Goal: Task Accomplishment & Management: Manage account settings

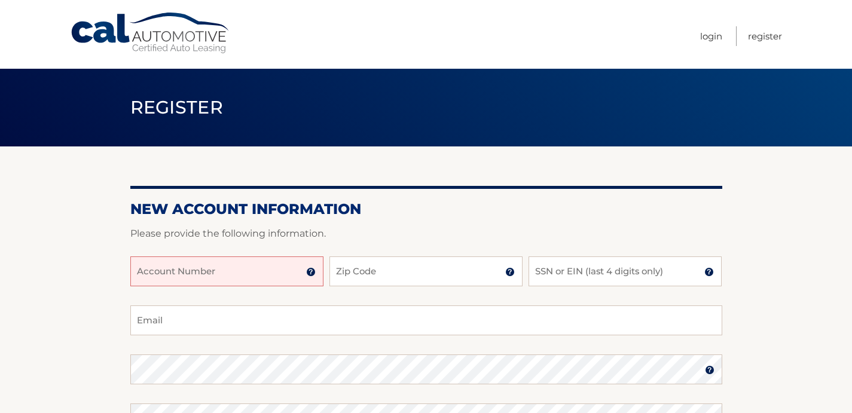
click at [257, 276] on input "Account Number" at bounding box center [226, 272] width 193 height 30
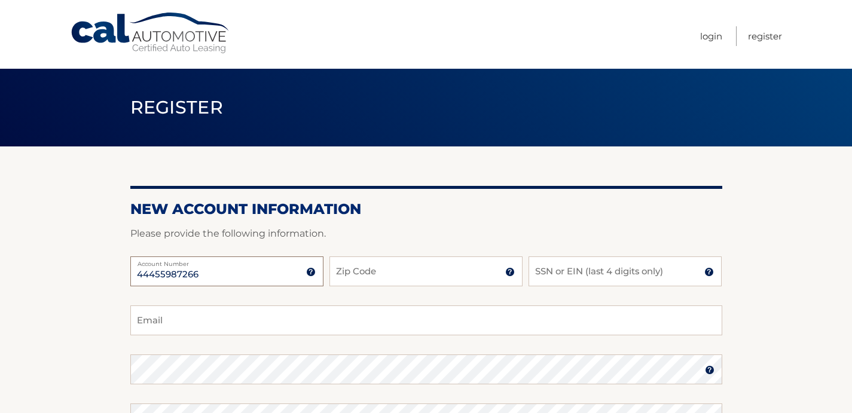
type input "44455987266"
click at [415, 273] on input "Zip Code" at bounding box center [426, 272] width 193 height 30
type input "08801"
type input "julielin13@yahoo.com"
click at [599, 273] on input "SSN or EIN (last 4 digits only)" at bounding box center [625, 272] width 193 height 30
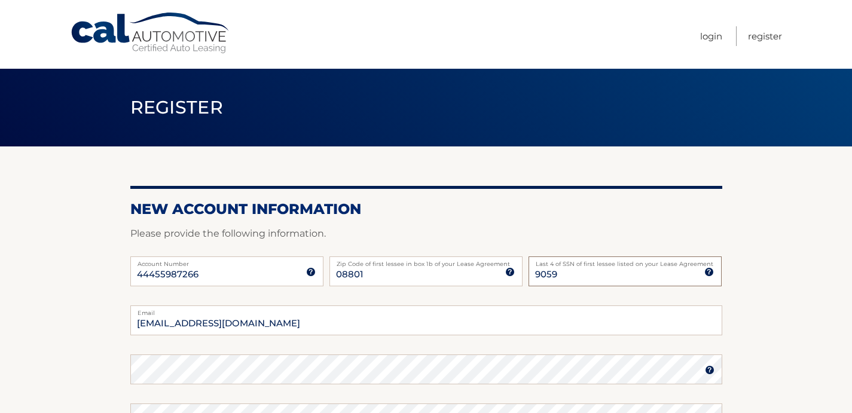
type input "9059"
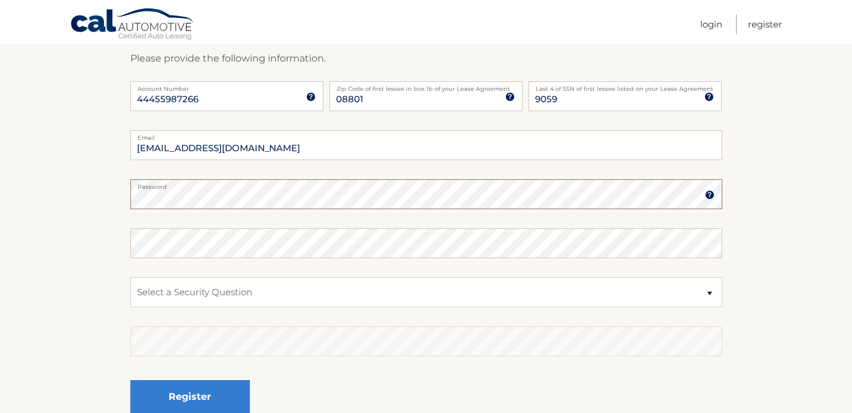
scroll to position [172, 0]
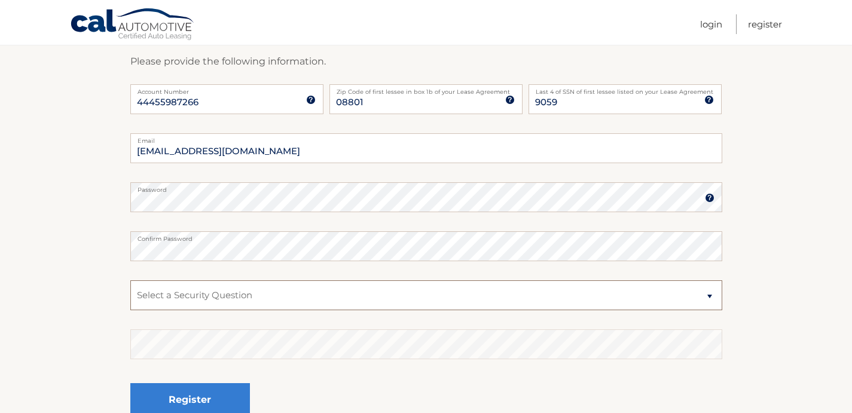
click at [224, 291] on select "Select a Security Question What was the name of your elementary school? What is…" at bounding box center [426, 296] width 592 height 30
select select "4"
click at [130, 281] on select "Select a Security Question What was the name of your elementary school? What is…" at bounding box center [426, 296] width 592 height 30
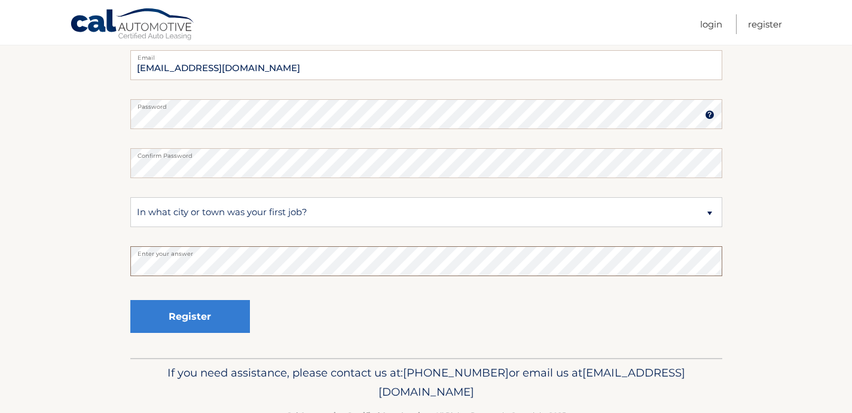
scroll to position [291, 0]
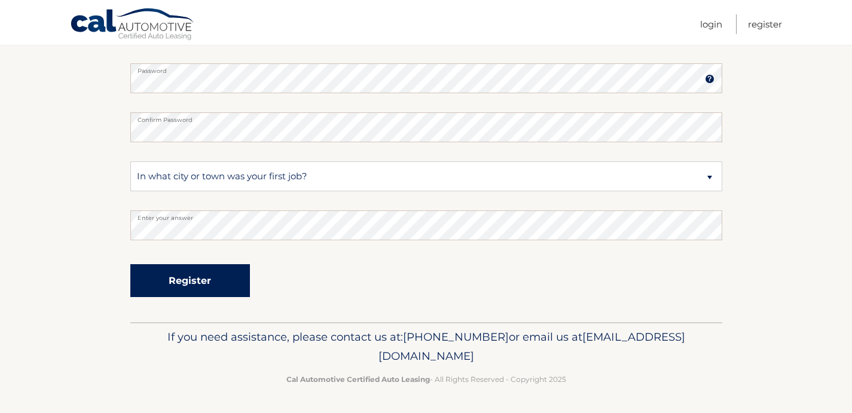
click at [217, 284] on button "Register" at bounding box center [190, 280] width 120 height 33
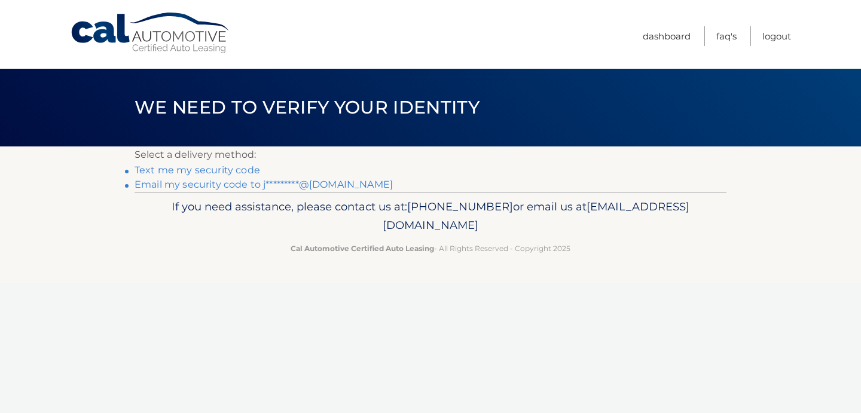
click at [241, 170] on link "Text me my security code" at bounding box center [198, 170] width 126 height 11
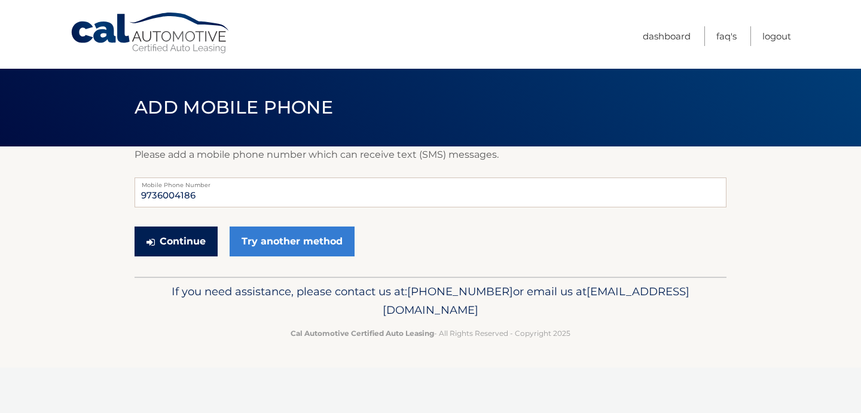
click at [179, 245] on button "Continue" at bounding box center [176, 242] width 83 height 30
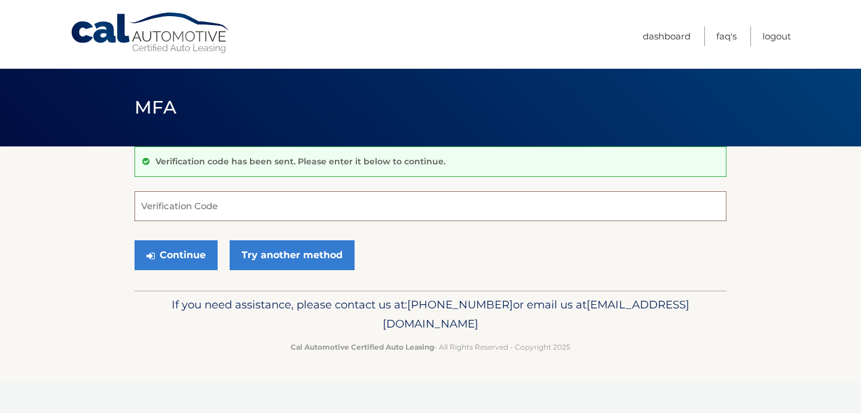
click at [223, 208] on input "Verification Code" at bounding box center [431, 206] width 592 height 30
type input "149502"
click at [194, 261] on button "Continue" at bounding box center [176, 255] width 83 height 30
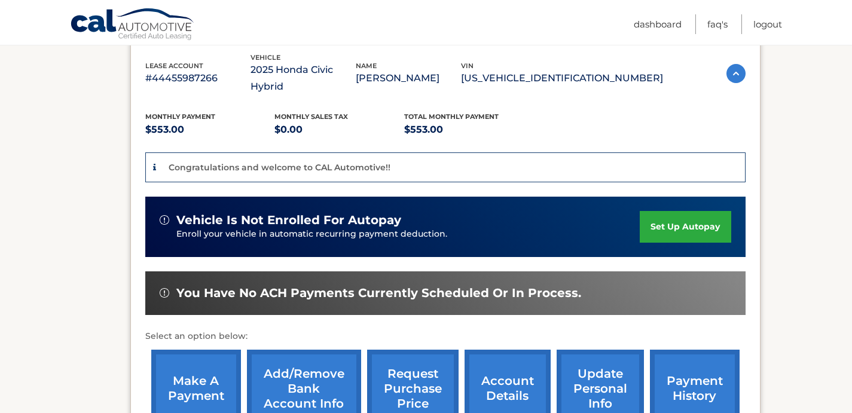
scroll to position [236, 0]
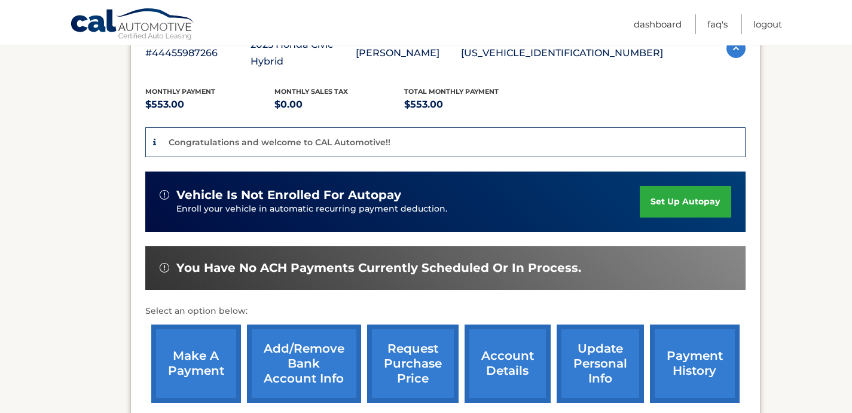
click at [680, 186] on link "set up autopay" at bounding box center [685, 202] width 91 height 32
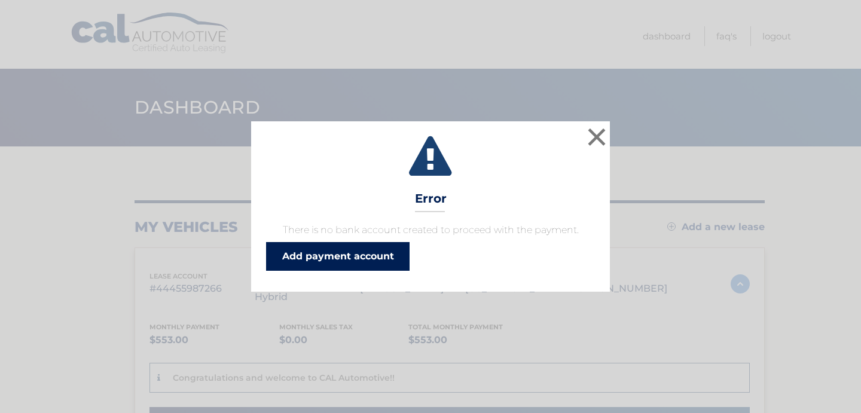
click at [363, 263] on link "Add payment account" at bounding box center [338, 256] width 144 height 29
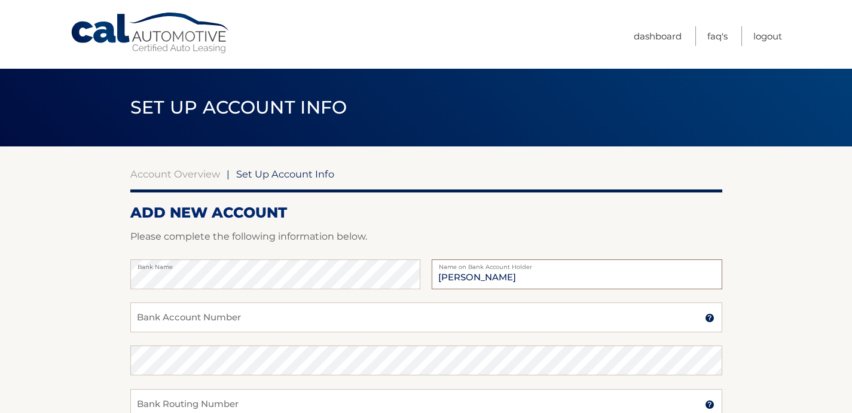
type input "[PERSON_NAME]"
click at [182, 310] on input "Bank Account Number" at bounding box center [426, 318] width 592 height 30
click at [231, 321] on input "51612754370284" at bounding box center [426, 318] width 592 height 30
type input "5161275437"
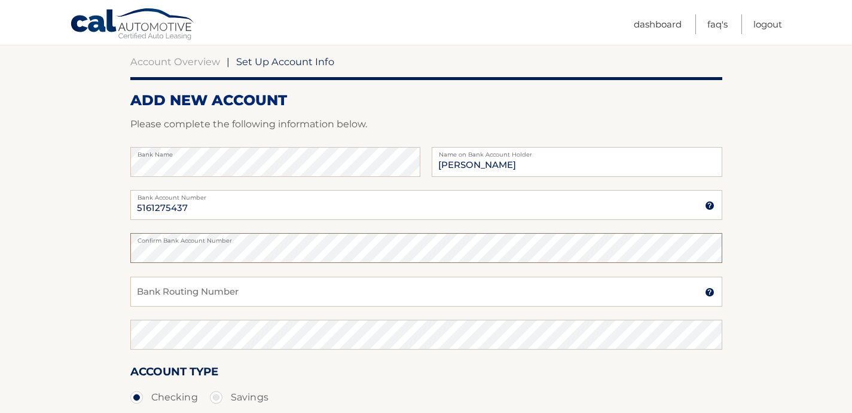
scroll to position [114, 0]
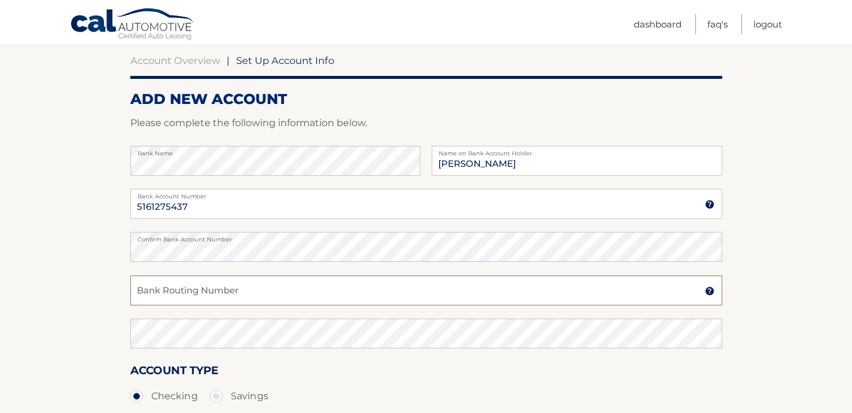
click at [228, 293] on input "Bank Routing Number" at bounding box center [426, 291] width 592 height 30
type input "221272303"
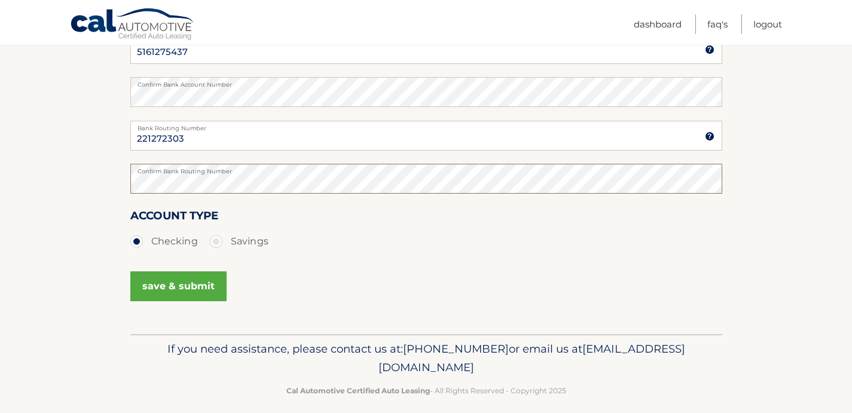
scroll to position [281, 0]
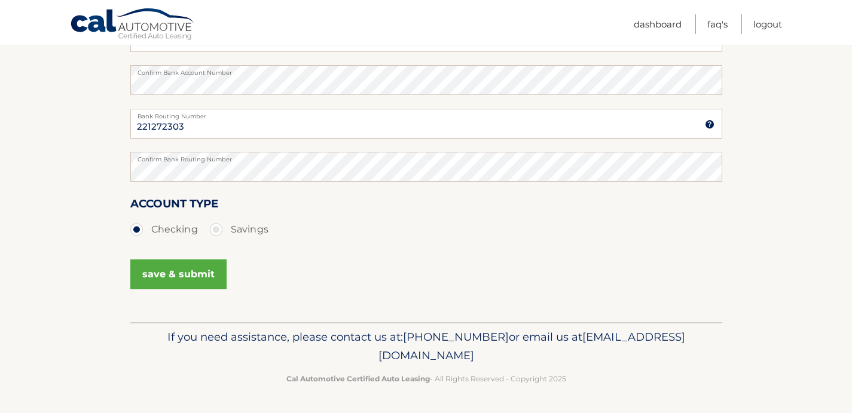
click at [209, 282] on button "save & submit" at bounding box center [178, 275] width 96 height 30
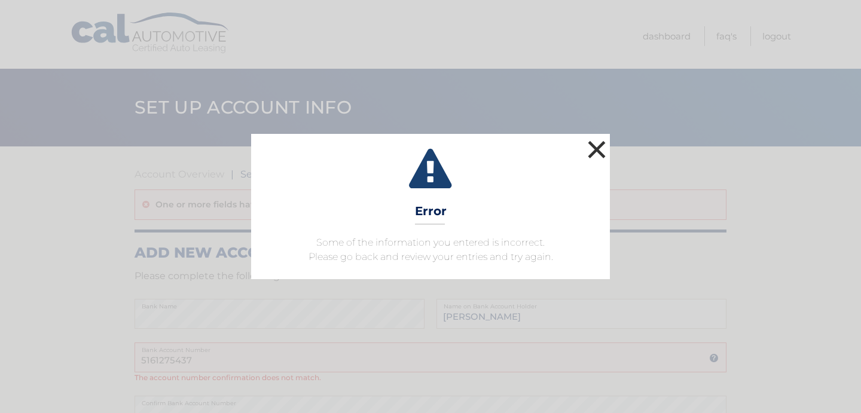
click at [590, 159] on button "×" at bounding box center [597, 150] width 24 height 24
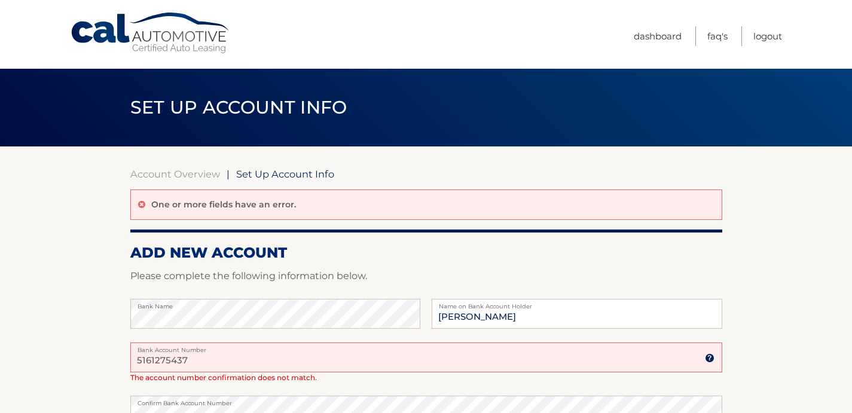
click at [260, 358] on input "5161275437" at bounding box center [426, 358] width 592 height 30
type input "5"
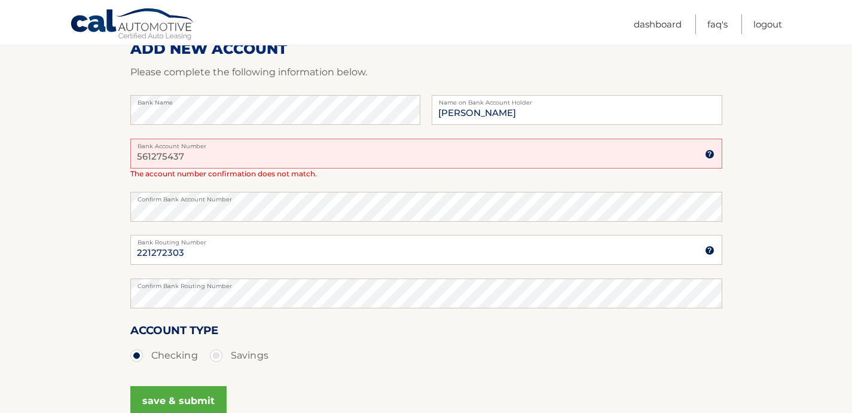
scroll to position [214, 0]
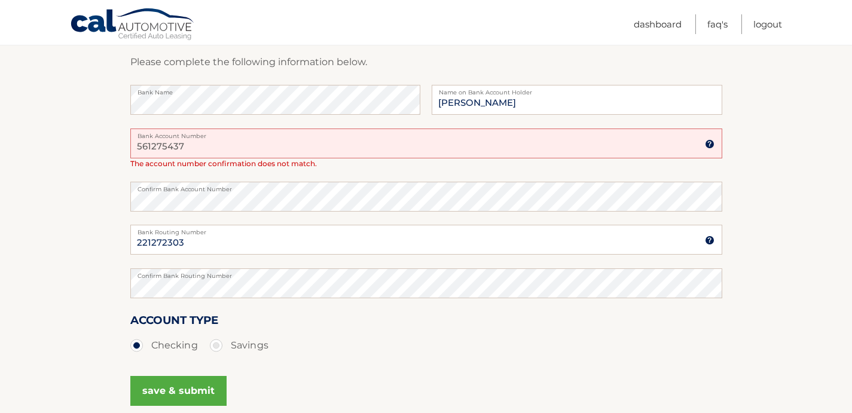
type input "561275437"
click at [221, 188] on label "Confirm Bank Account Number" at bounding box center [426, 187] width 592 height 10
click at [202, 393] on button "save & submit" at bounding box center [178, 391] width 96 height 30
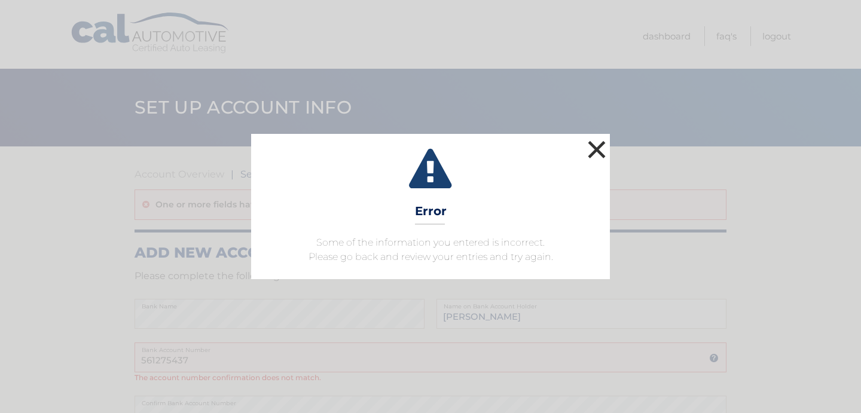
click at [596, 157] on button "×" at bounding box center [597, 150] width 24 height 24
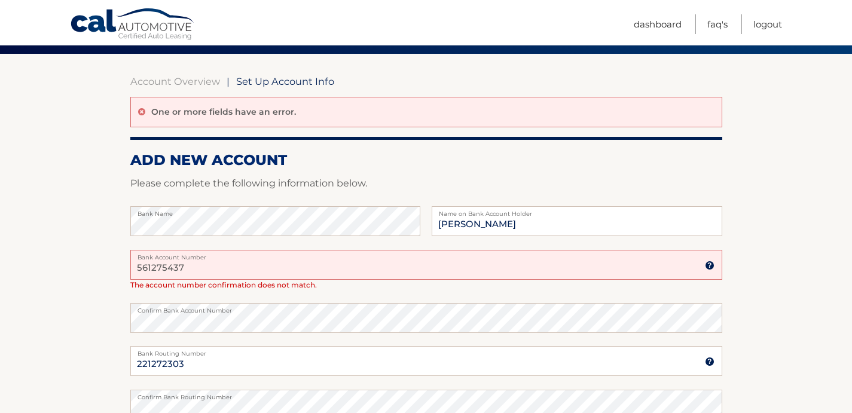
scroll to position [96, 0]
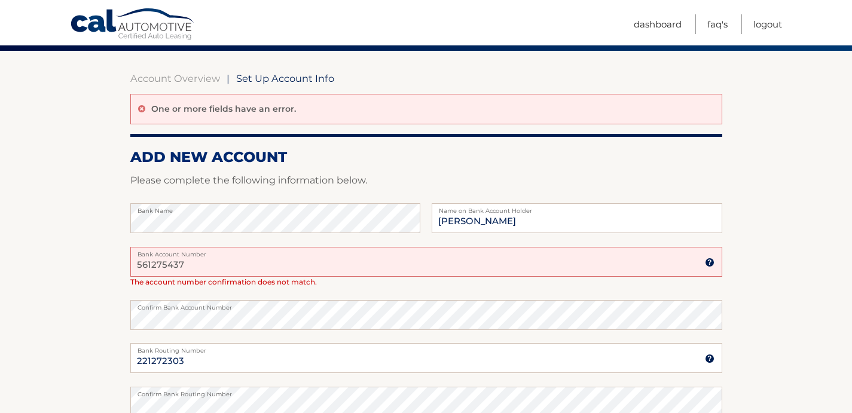
click at [220, 260] on input "561275437" at bounding box center [426, 262] width 592 height 30
type input "5"
type input "561275437"
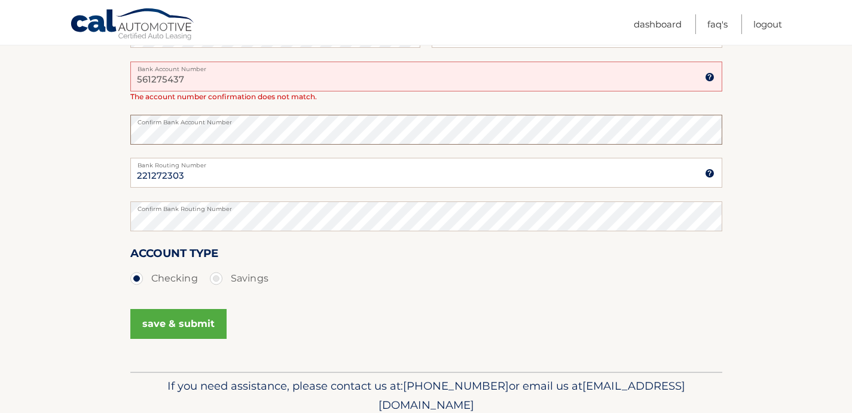
scroll to position [330, 0]
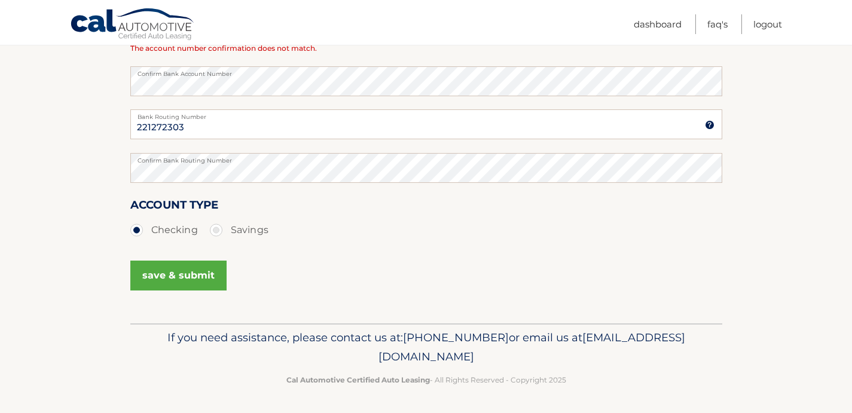
click at [194, 277] on button "save & submit" at bounding box center [178, 276] width 96 height 30
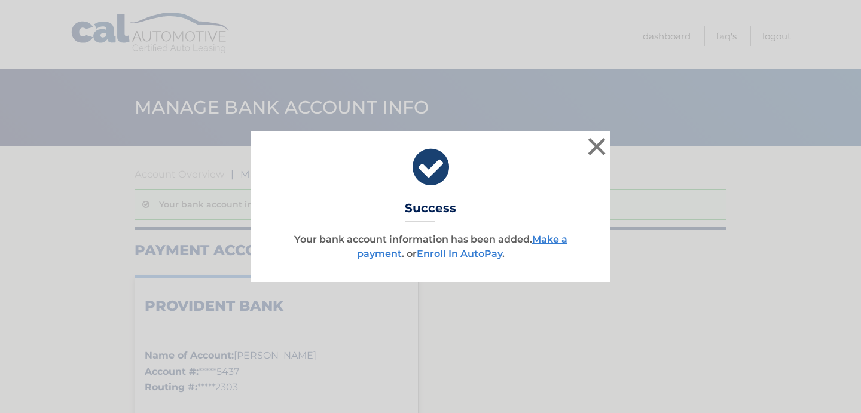
click at [454, 256] on link "Enroll In AutoPay" at bounding box center [460, 253] width 86 height 11
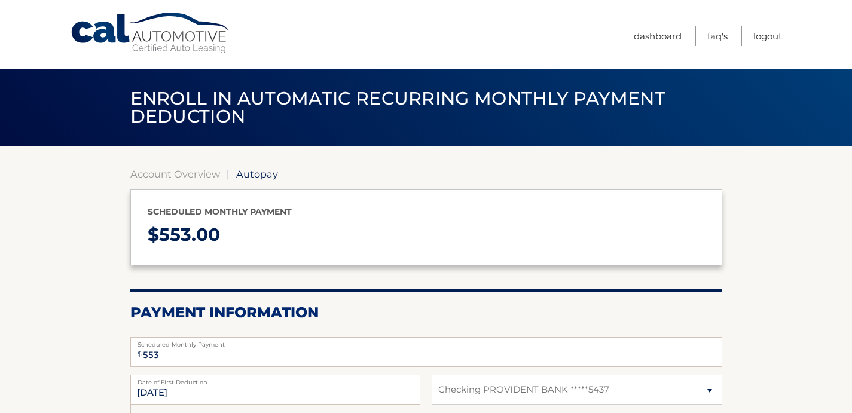
select select "MmY2MWYyZjItZjhiMy00MjJiLTg0Y2ItMTk4NTJmYmRhYzBh"
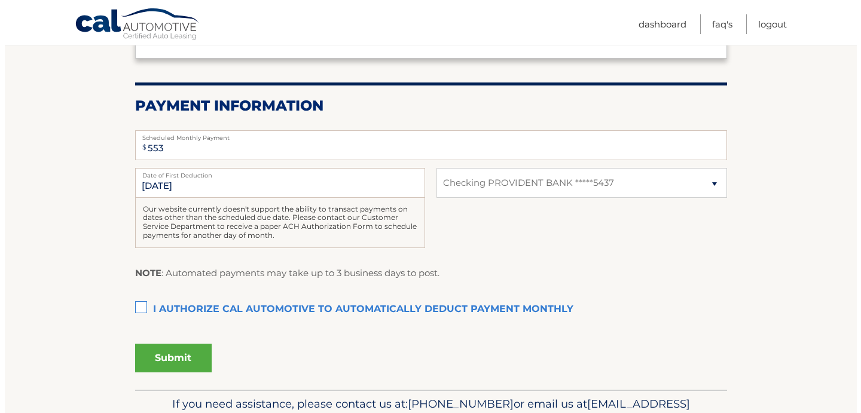
scroll to position [208, 0]
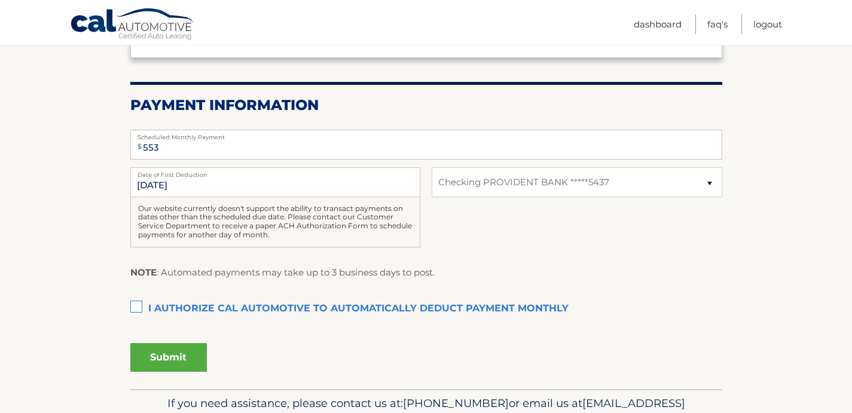
click at [134, 310] on label "I authorize cal automotive to automatically deduct payment monthly This checkbo…" at bounding box center [426, 309] width 592 height 24
click at [0, 0] on input "I authorize cal automotive to automatically deduct payment monthly This checkbo…" at bounding box center [0, 0] width 0 height 0
click at [176, 354] on button "Submit" at bounding box center [168, 357] width 77 height 29
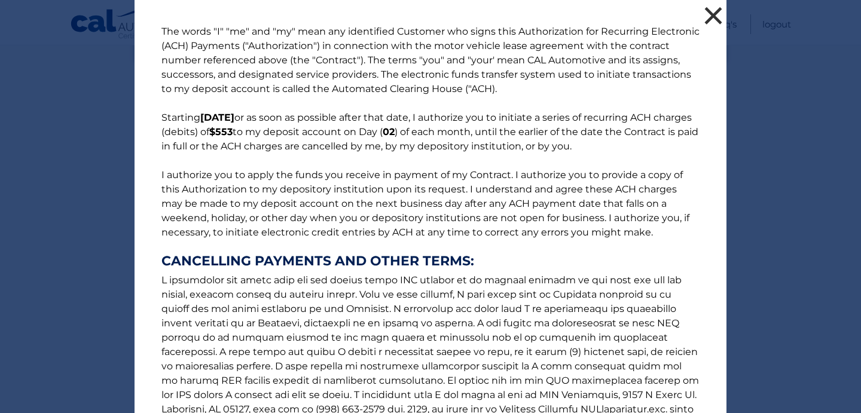
click at [715, 10] on button "×" at bounding box center [714, 16] width 24 height 24
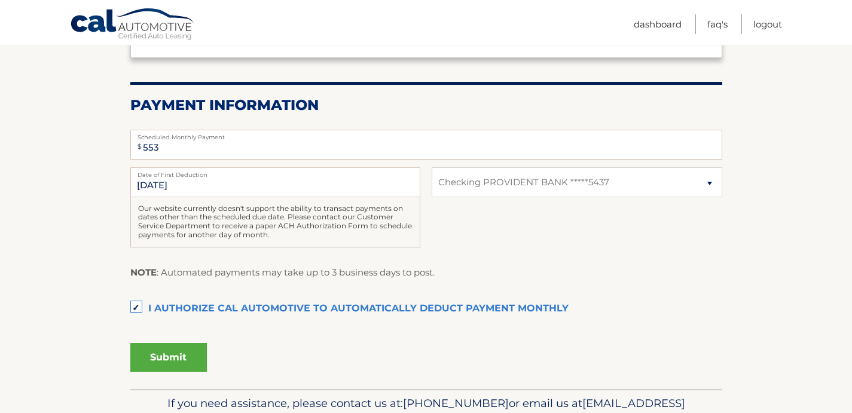
click at [189, 360] on button "Submit" at bounding box center [168, 357] width 77 height 29
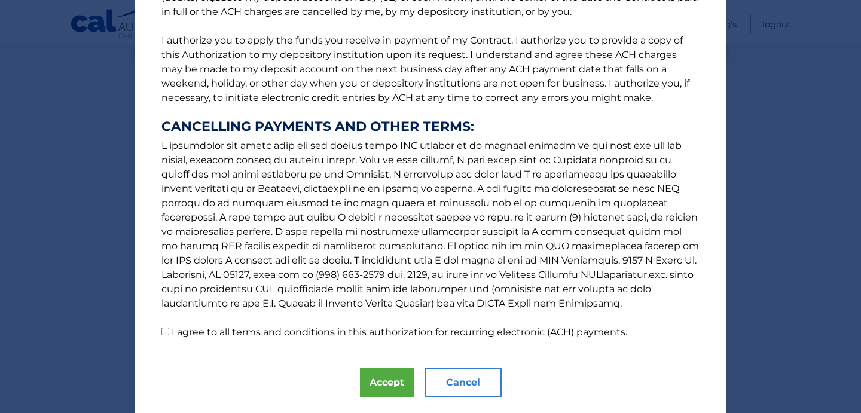
scroll to position [166, 0]
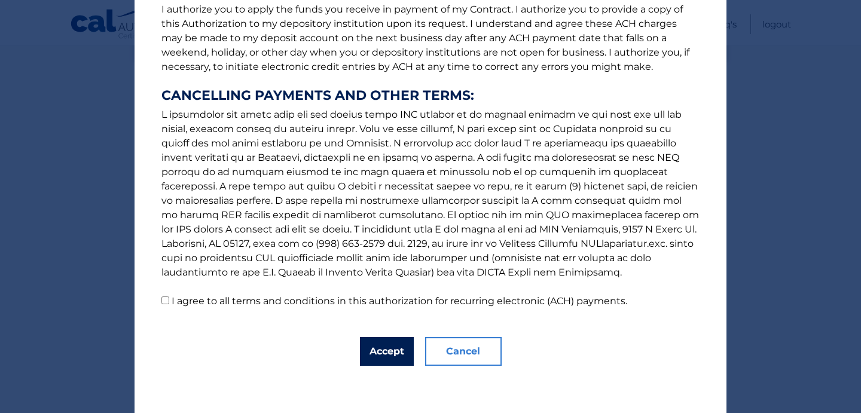
click at [386, 352] on button "Accept" at bounding box center [387, 351] width 54 height 29
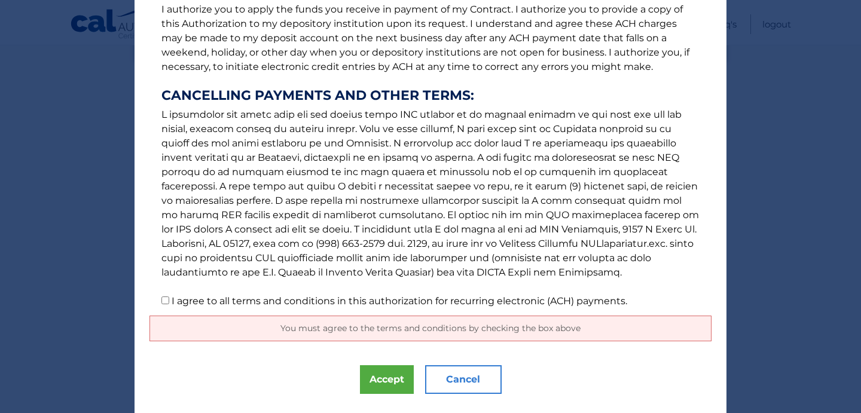
click at [174, 304] on label "I agree to all terms and conditions in this authorization for recurring electro…" at bounding box center [400, 301] width 456 height 11
click at [169, 304] on input "I agree to all terms and conditions in this authorization for recurring electro…" at bounding box center [166, 301] width 8 height 8
checkbox input "true"
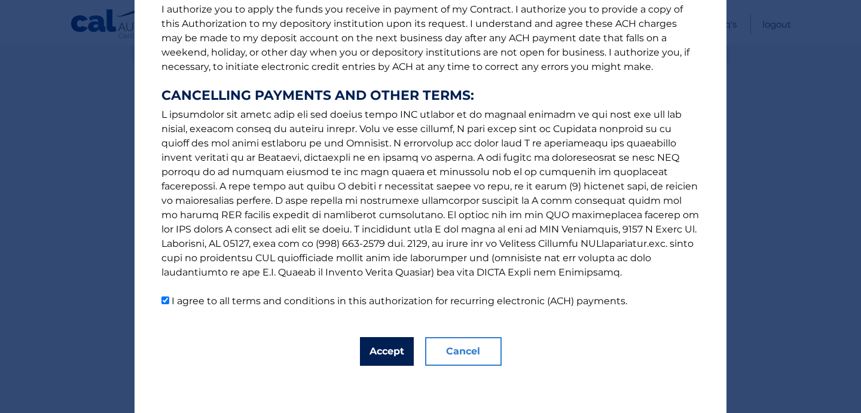
click at [395, 352] on button "Accept" at bounding box center [387, 351] width 54 height 29
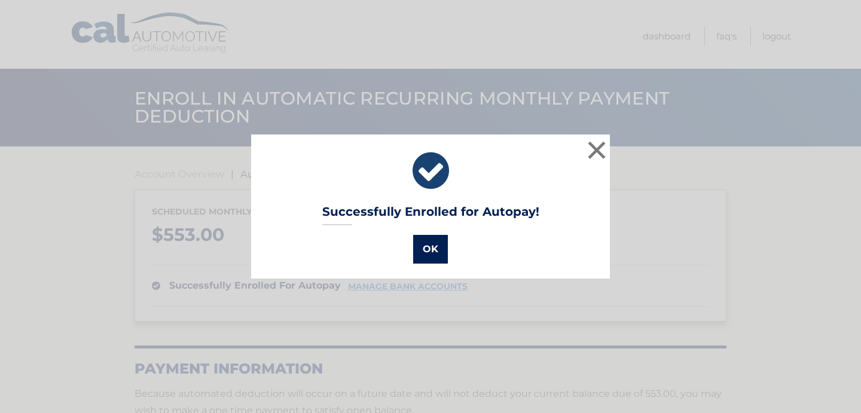
click at [429, 246] on button "OK" at bounding box center [430, 249] width 35 height 29
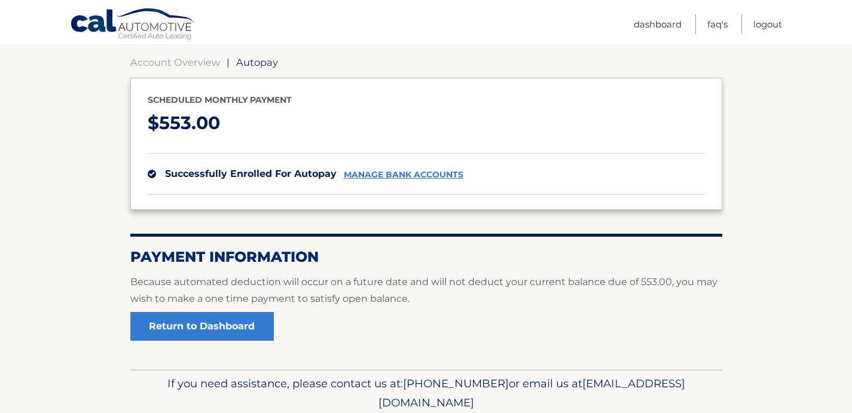
scroll to position [159, 0]
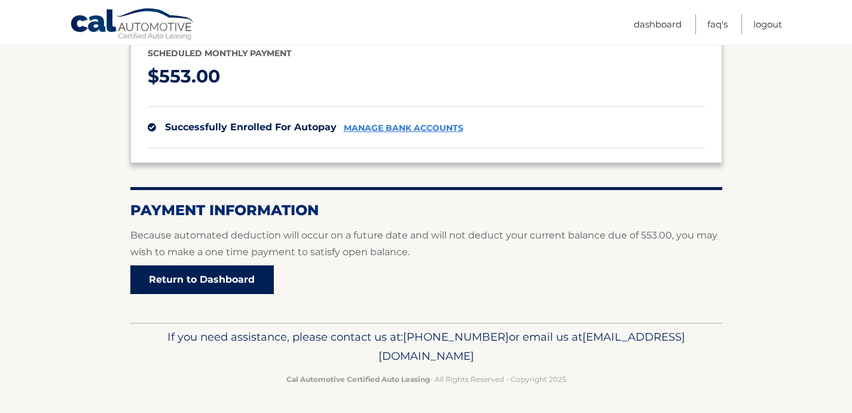
click at [199, 281] on link "Return to Dashboard" at bounding box center [202, 280] width 144 height 29
